Goal: Transaction & Acquisition: Purchase product/service

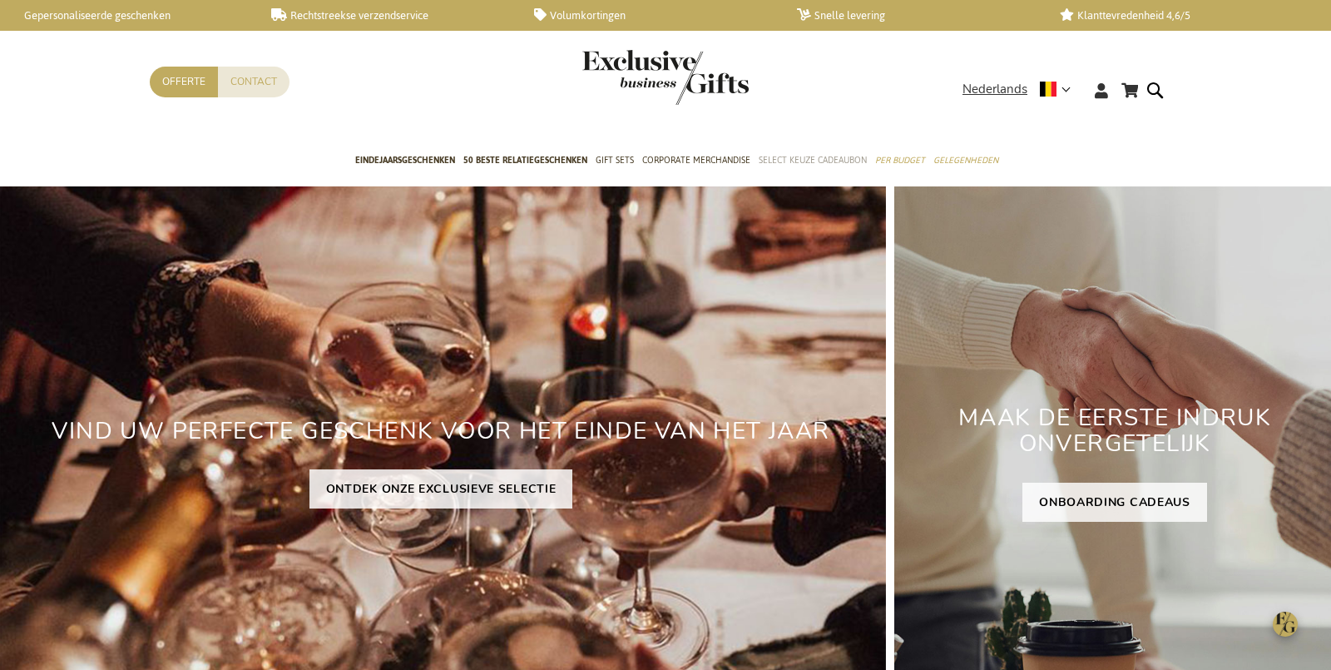
click at [817, 159] on span "Select Keuze Cadeaubon" at bounding box center [813, 159] width 108 height 17
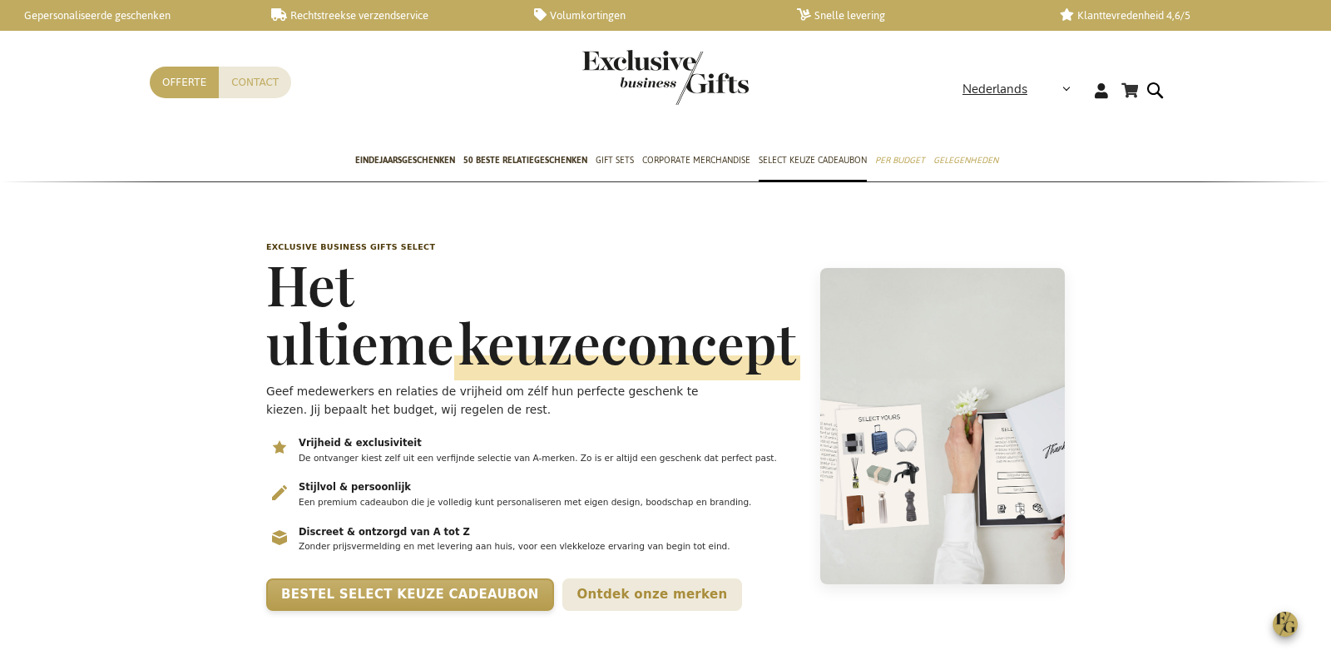
scroll to position [0, 6]
click at [996, 82] on span "Nederlands" at bounding box center [995, 89] width 65 height 19
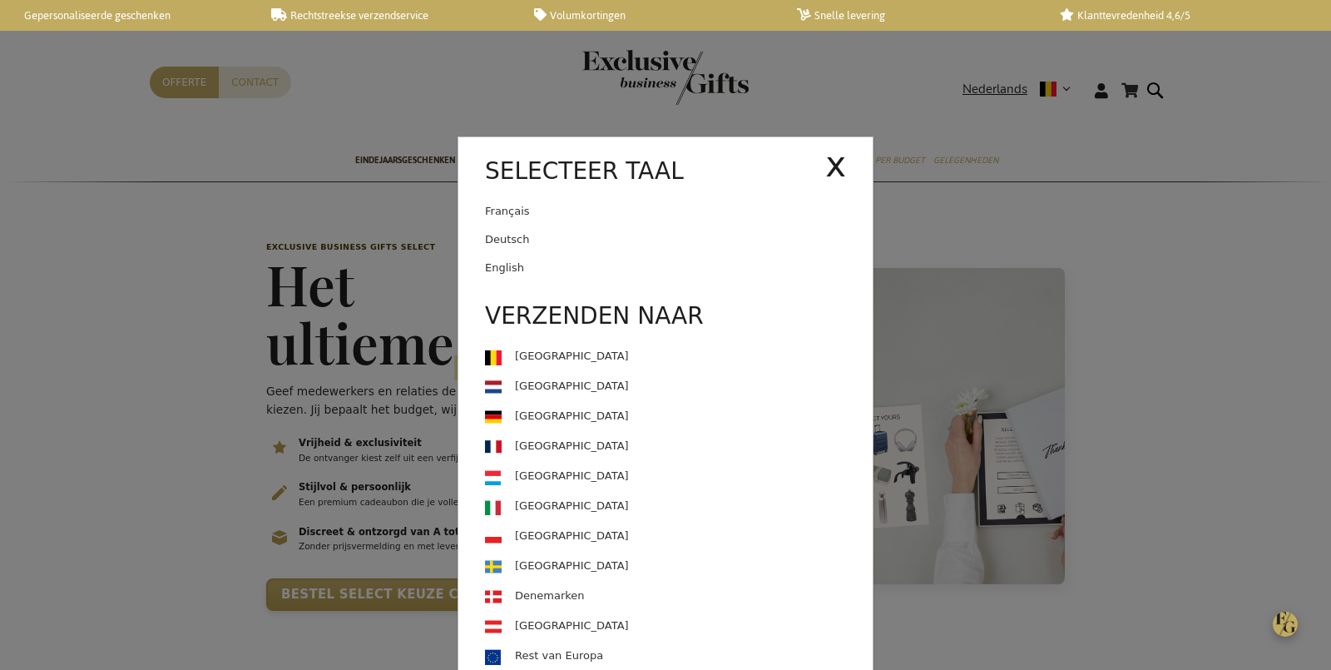
click at [634, 254] on link "English" at bounding box center [679, 268] width 388 height 28
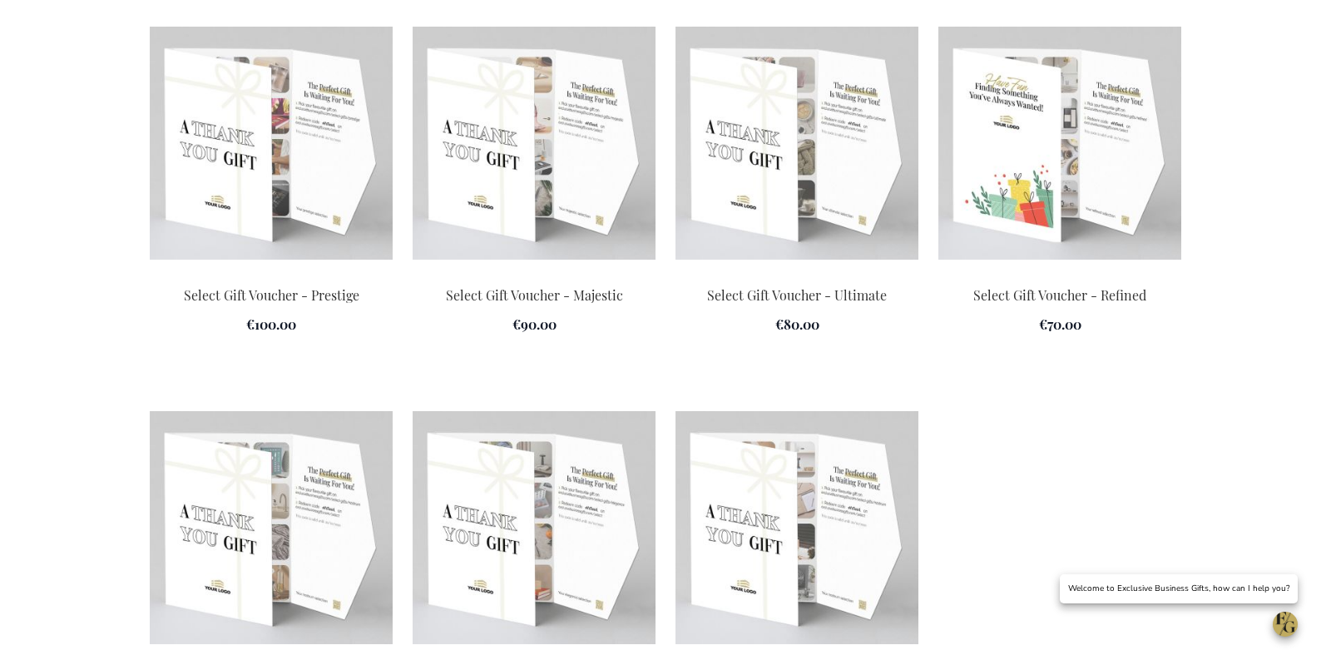
scroll to position [2464, 0]
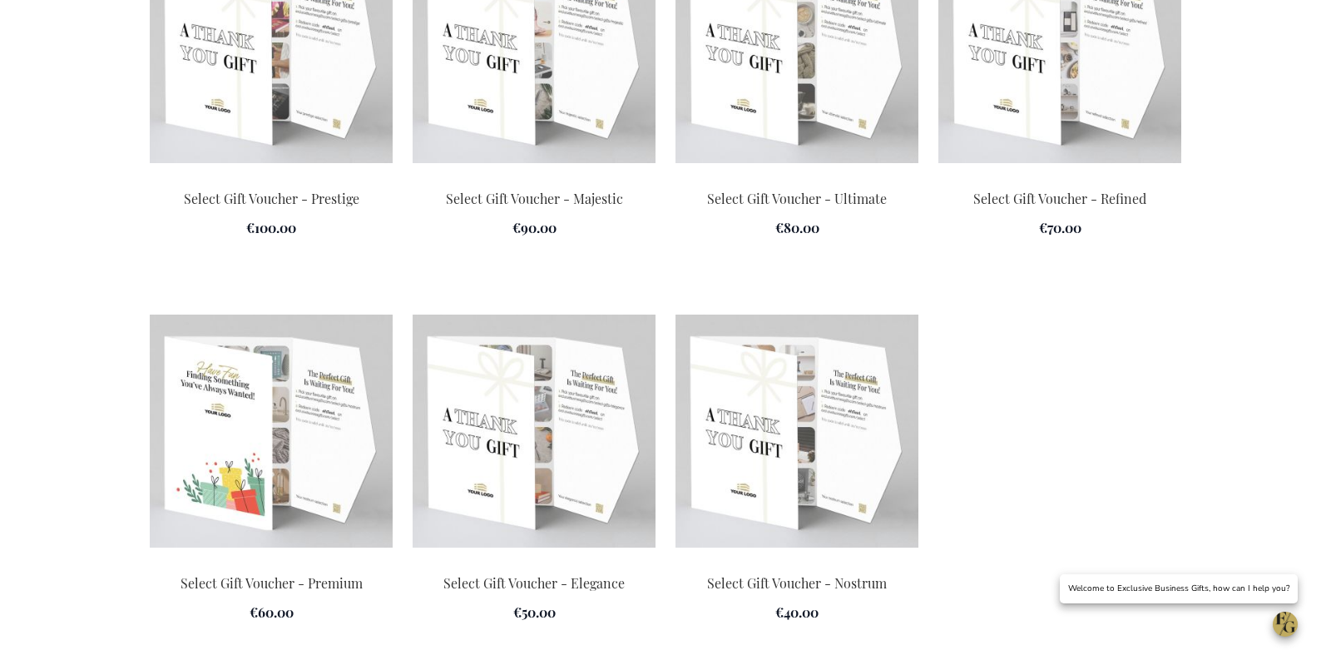
click at [329, 314] on img at bounding box center [271, 430] width 243 height 233
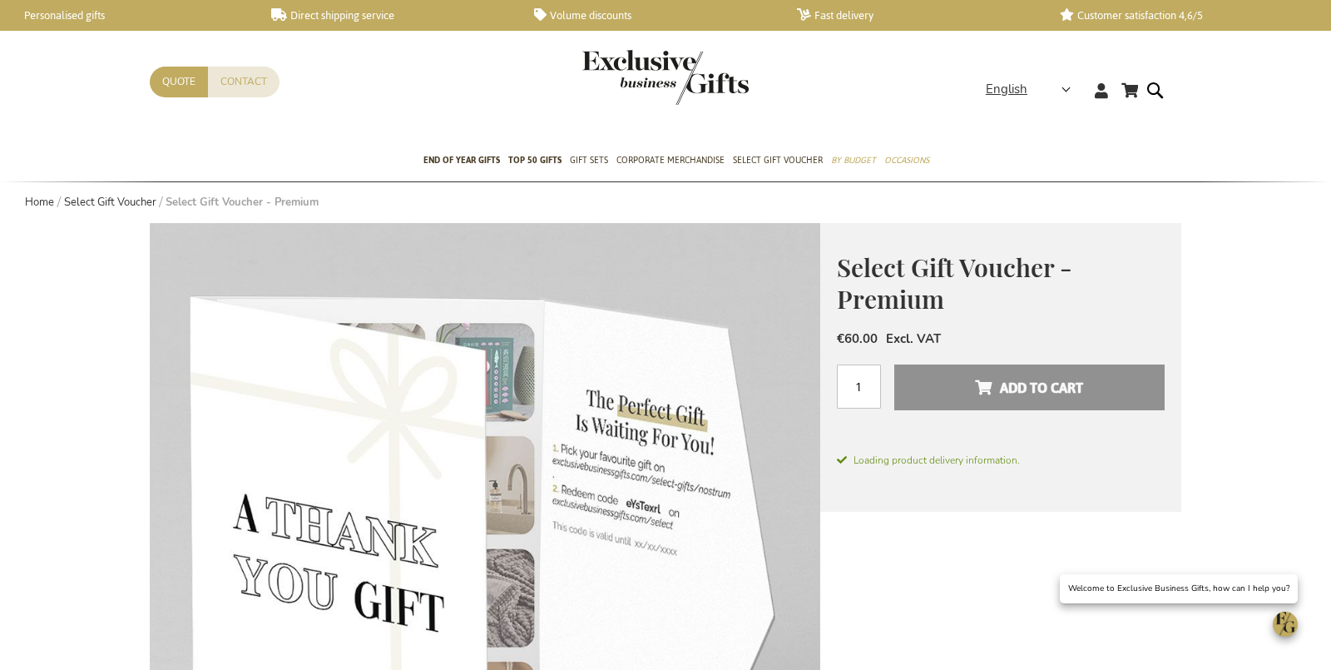
drag, startPoint x: 968, startPoint y: 242, endPoint x: 971, endPoint y: 253, distance: 11.1
click at [969, 244] on div "Select Gift Voucher - Premium €60.00 Excl. VAT Qty 1 Add to Cart Loading produc…" at bounding box center [1000, 367] width 361 height 289
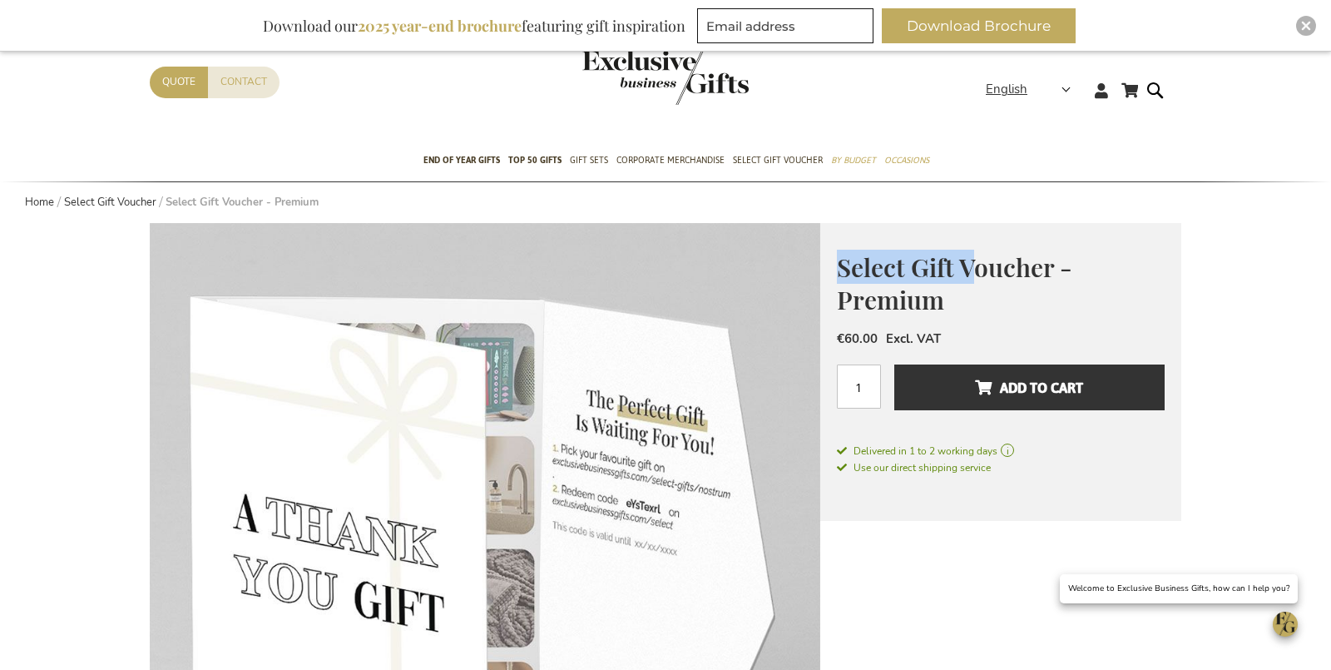
click at [973, 262] on div "Select Gift Voucher - Premium €60.00 Excl. VAT Qty 1 Add to Cart Delivered in 1…" at bounding box center [1000, 372] width 361 height 298
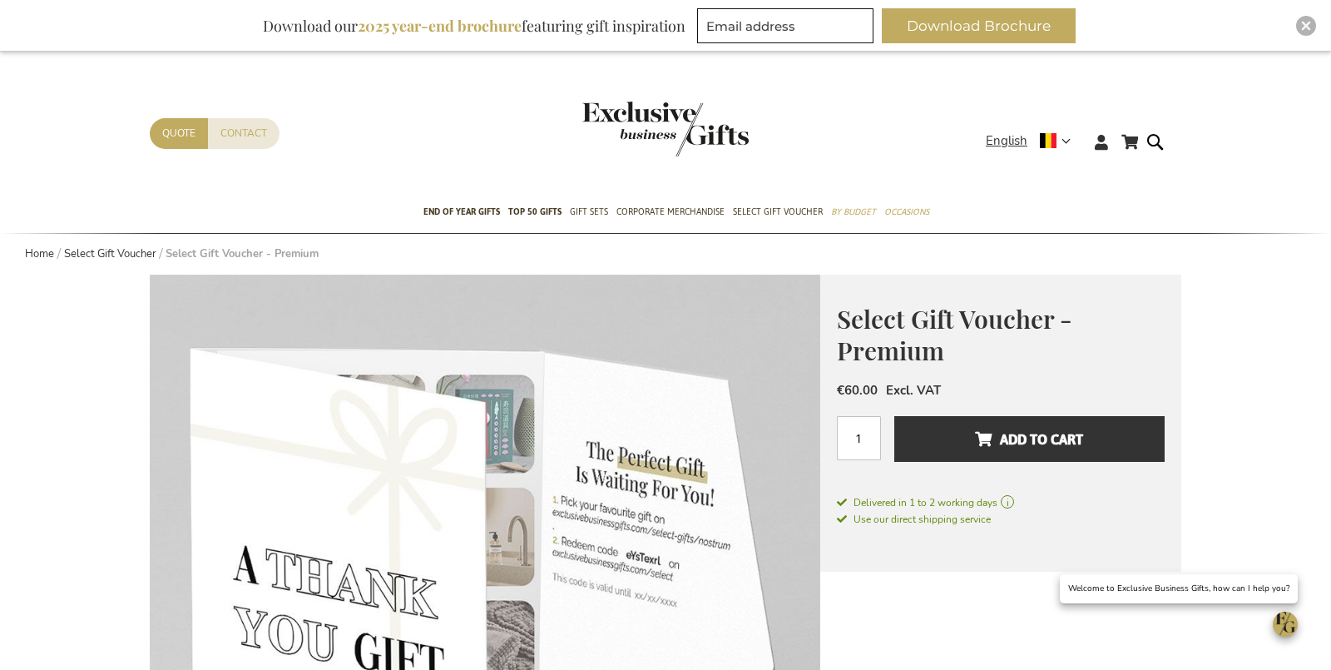
click at [984, 286] on div "Select Gift Voucher - Premium €60.00 Excl. VAT Qty 1 Add to Cart Delivered in 1…" at bounding box center [1000, 424] width 361 height 298
click at [983, 305] on span "Select Gift Voucher - Premium" at bounding box center [954, 335] width 235 height 66
click at [983, 304] on span "Select Gift Voucher - Premium" at bounding box center [954, 335] width 235 height 66
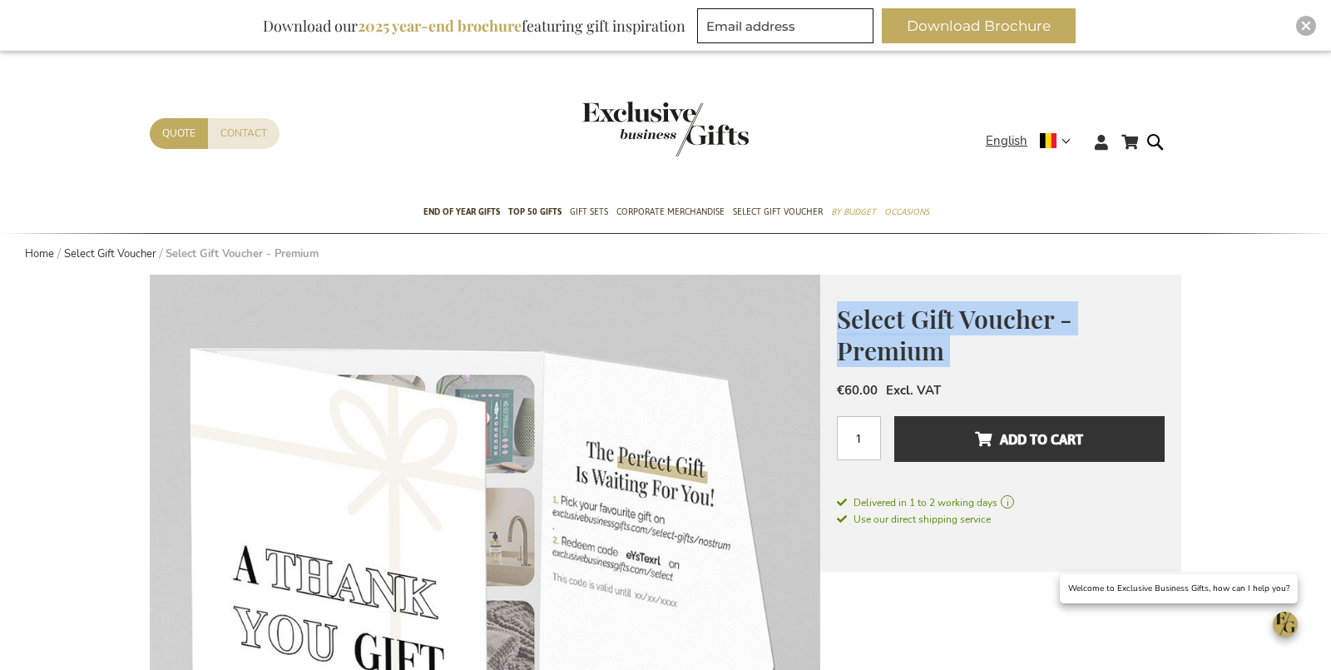
click at [984, 304] on span "Select Gift Voucher - Premium" at bounding box center [954, 335] width 235 height 66
copy div "Select Gift Voucher - Premium"
